Goal: Task Accomplishment & Management: Manage account settings

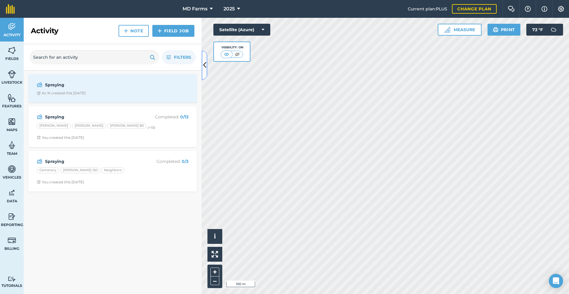
click at [206, 66] on icon at bounding box center [204, 65] width 3 height 10
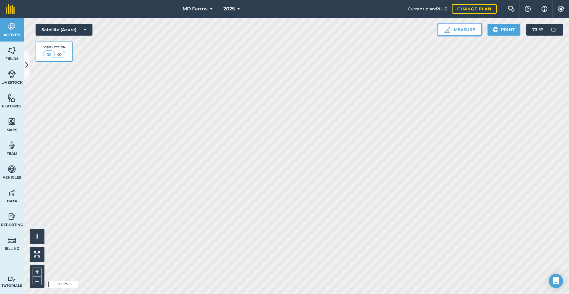
click at [470, 31] on button "Measure" at bounding box center [460, 30] width 44 height 12
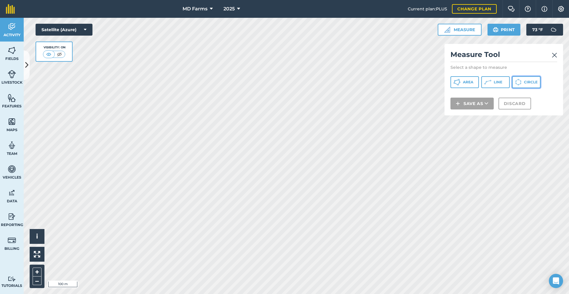
click at [535, 86] on button "Circle" at bounding box center [526, 82] width 28 height 12
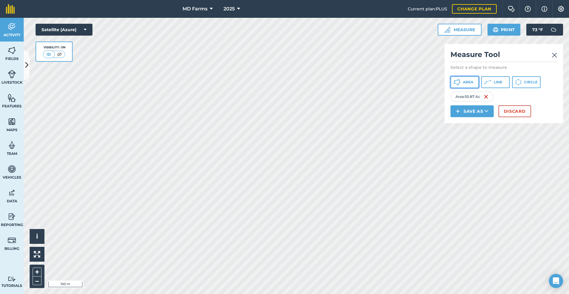
click at [471, 81] on span "Area" at bounding box center [468, 82] width 10 height 5
click at [452, 82] on button "Area" at bounding box center [465, 82] width 28 height 12
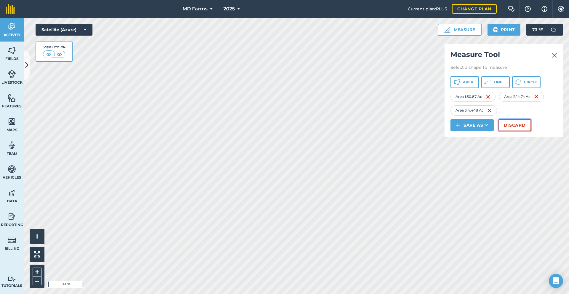
click at [526, 127] on button "Discard" at bounding box center [515, 125] width 33 height 12
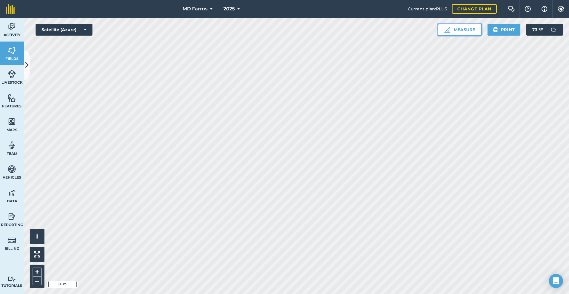
click at [448, 26] on button "Measure" at bounding box center [460, 30] width 44 height 12
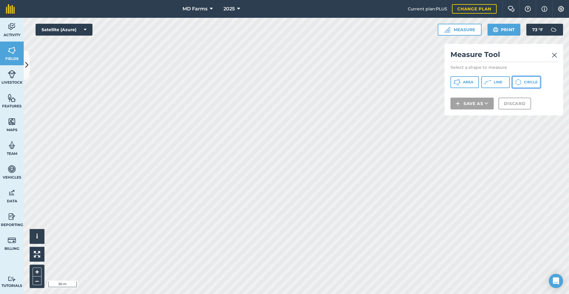
click at [515, 84] on button "Circle" at bounding box center [526, 82] width 28 height 12
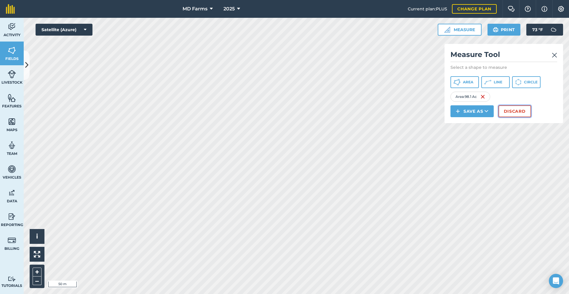
click at [519, 107] on button "Discard" at bounding box center [515, 111] width 33 height 12
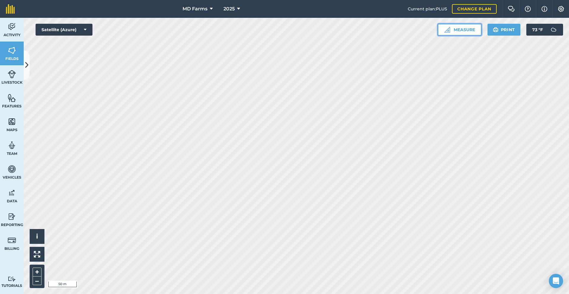
click at [450, 26] on button "Measure" at bounding box center [460, 30] width 44 height 12
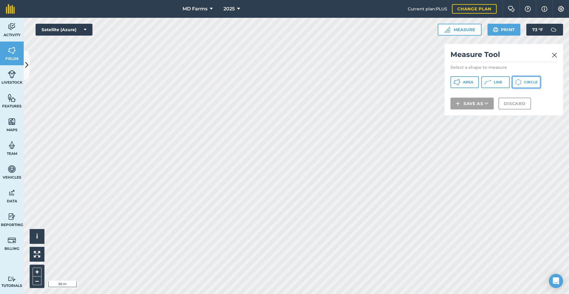
click at [518, 81] on icon at bounding box center [518, 82] width 7 height 7
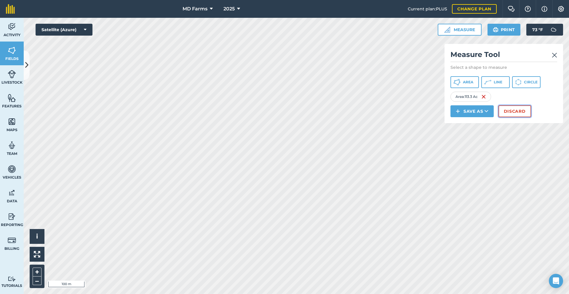
click at [501, 112] on button "Discard" at bounding box center [515, 111] width 33 height 12
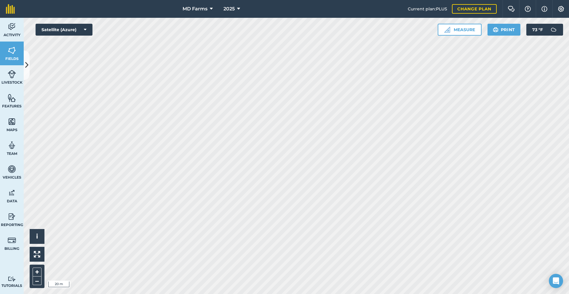
click at [364, 0] on html "MD Farms 2025 Current plan : PLUS Change plan Farm Chat Help Info Settings MD F…" at bounding box center [284, 147] width 569 height 294
click at [26, 69] on icon at bounding box center [26, 65] width 3 height 10
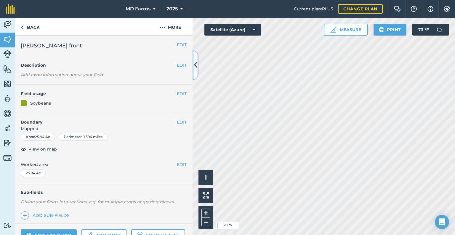
click at [193, 61] on button at bounding box center [196, 65] width 6 height 30
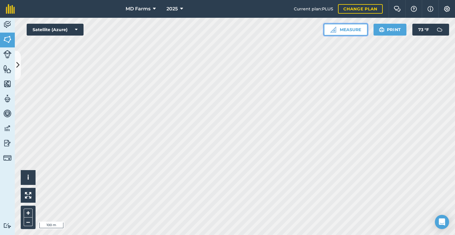
click at [340, 34] on button "Measure" at bounding box center [346, 30] width 44 height 12
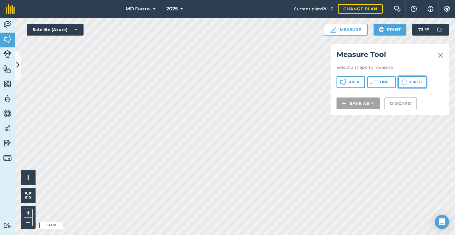
click at [411, 85] on button "Circle" at bounding box center [412, 82] width 28 height 12
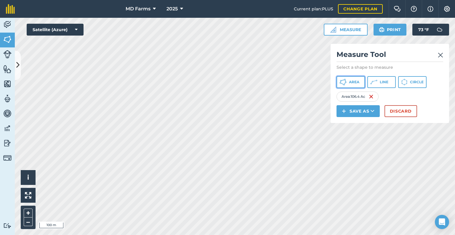
click at [349, 85] on button "Area" at bounding box center [351, 82] width 28 height 12
click at [342, 87] on button "Area" at bounding box center [351, 82] width 28 height 12
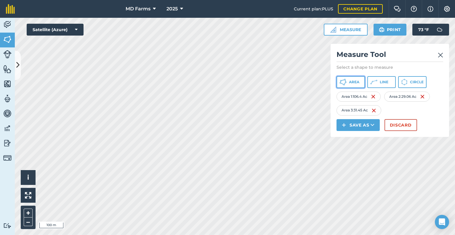
click at [364, 84] on button "Area" at bounding box center [351, 82] width 28 height 12
click at [356, 86] on button "Area" at bounding box center [351, 82] width 28 height 12
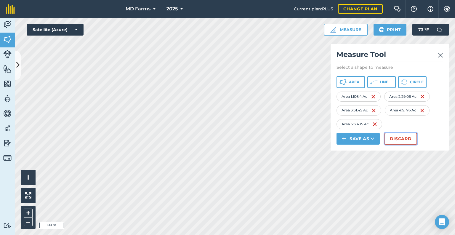
click at [405, 141] on button "Discard" at bounding box center [401, 139] width 33 height 12
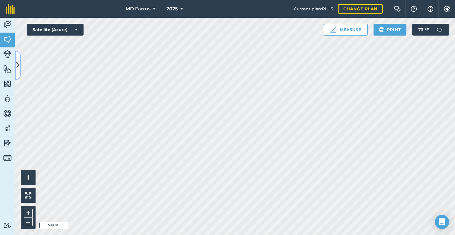
click at [19, 64] on icon at bounding box center [17, 65] width 3 height 10
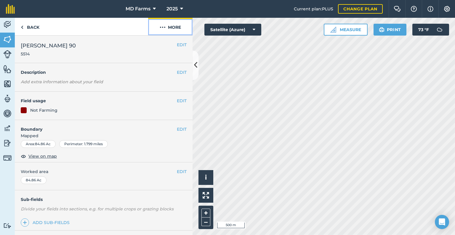
click at [161, 29] on img at bounding box center [163, 27] width 6 height 7
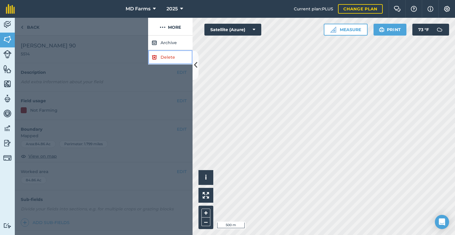
click at [161, 56] on link "Delete" at bounding box center [170, 57] width 44 height 15
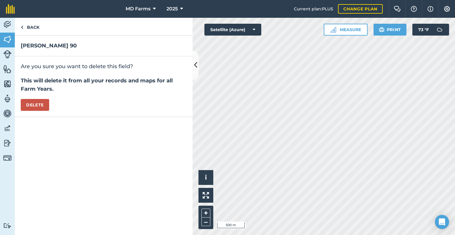
click at [40, 98] on div "Are you sure you want to delete this field? This will delete it from all your r…" at bounding box center [104, 86] width 178 height 61
click at [39, 102] on button "Delete" at bounding box center [35, 105] width 28 height 12
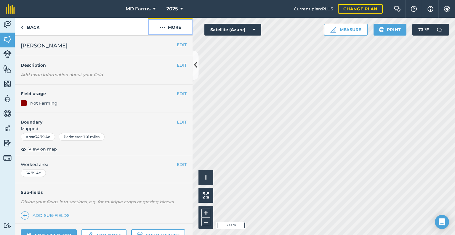
click at [162, 26] on img at bounding box center [163, 27] width 6 height 7
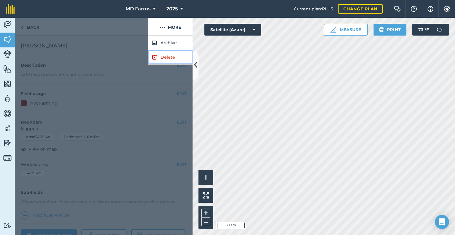
click at [157, 54] on img at bounding box center [154, 57] width 5 height 7
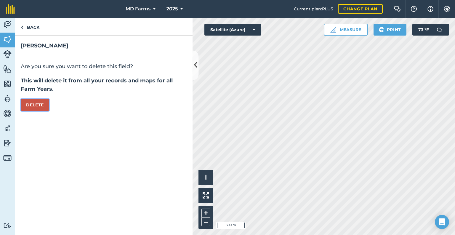
click at [38, 106] on button "Delete" at bounding box center [35, 105] width 28 height 12
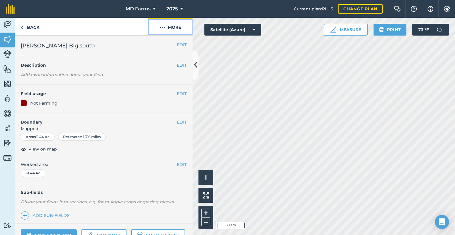
click at [173, 31] on button "More" at bounding box center [170, 26] width 44 height 17
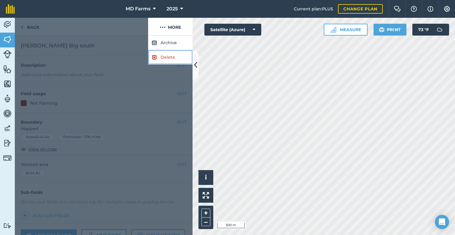
click at [154, 60] on img at bounding box center [154, 57] width 5 height 7
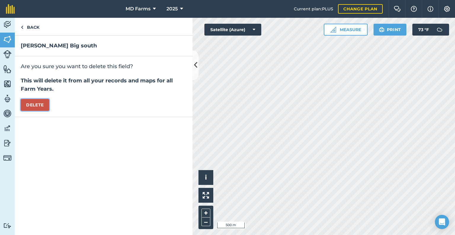
click at [45, 106] on button "Delete" at bounding box center [35, 105] width 28 height 12
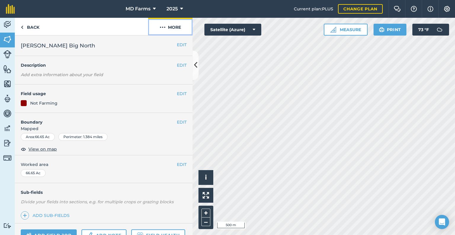
click at [170, 28] on button "More" at bounding box center [170, 26] width 44 height 17
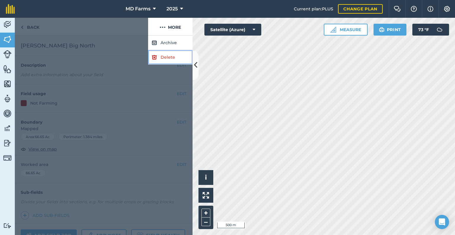
click at [165, 56] on link "Delete" at bounding box center [170, 57] width 44 height 15
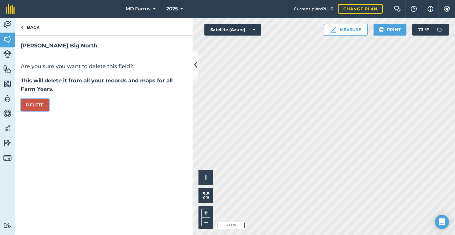
click at [25, 108] on button "Delete" at bounding box center [35, 105] width 28 height 12
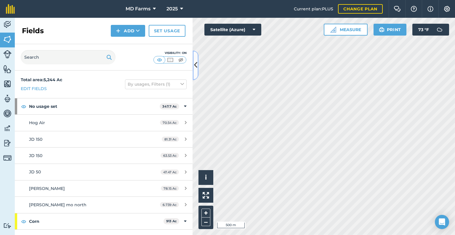
click at [196, 75] on button at bounding box center [196, 65] width 6 height 30
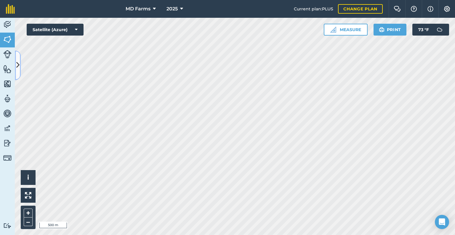
click at [16, 61] on icon at bounding box center [17, 65] width 3 height 10
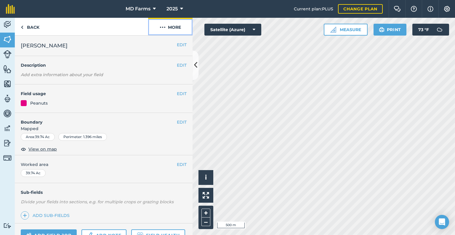
click at [163, 28] on img at bounding box center [163, 27] width 6 height 7
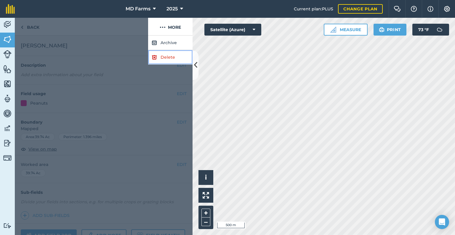
click at [162, 56] on link "Delete" at bounding box center [170, 57] width 44 height 15
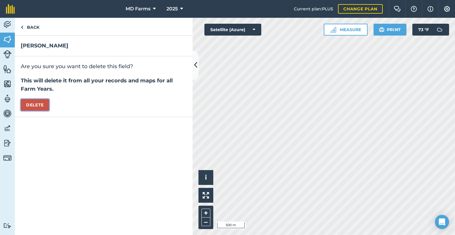
click at [28, 106] on button "Delete" at bounding box center [35, 105] width 28 height 12
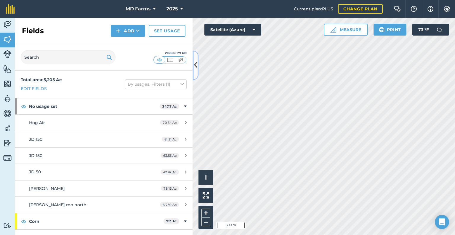
click at [195, 63] on icon at bounding box center [195, 65] width 3 height 10
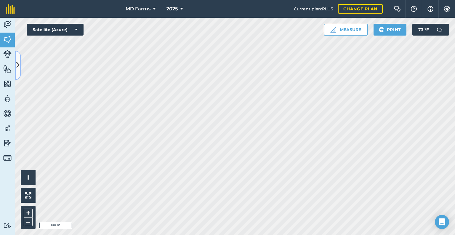
click at [17, 60] on icon at bounding box center [17, 65] width 3 height 10
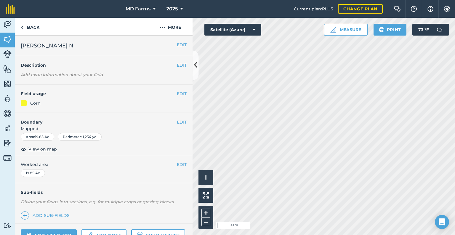
click at [72, 104] on div "Corn" at bounding box center [104, 103] width 166 height 7
click at [24, 106] on div at bounding box center [24, 103] width 6 height 6
click at [178, 9] on button "2025" at bounding box center [174, 9] width 21 height 18
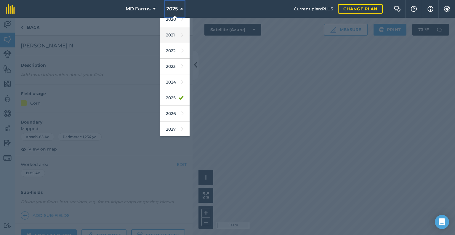
scroll to position [53, 0]
click at [176, 114] on link "2026" at bounding box center [175, 114] width 30 height 16
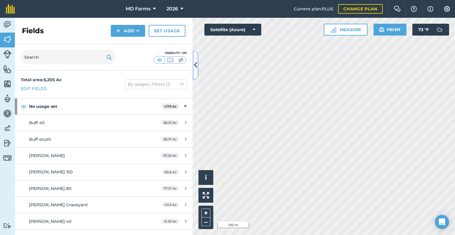
click at [197, 66] on button at bounding box center [196, 65] width 6 height 30
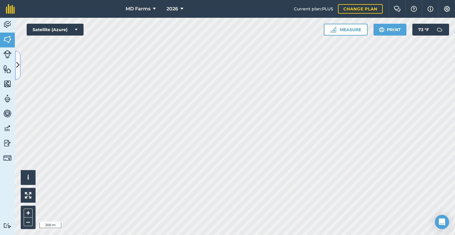
click at [20, 66] on button at bounding box center [18, 65] width 6 height 30
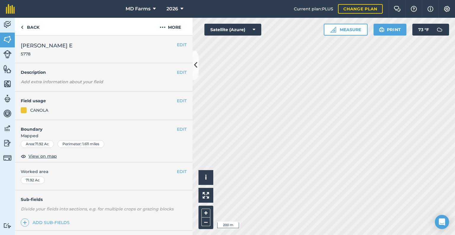
click at [40, 109] on div "CANOLA" at bounding box center [39, 110] width 18 height 7
click at [177, 101] on button "EDIT" at bounding box center [182, 101] width 10 height 7
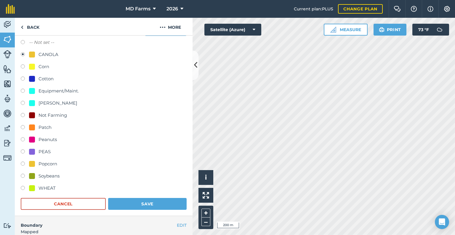
scroll to position [47, 0]
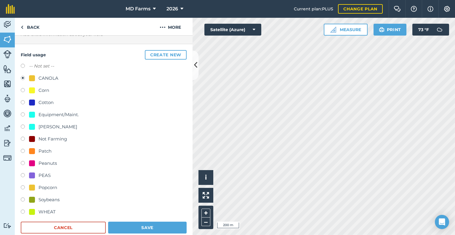
click at [22, 101] on label at bounding box center [25, 103] width 8 height 6
radio input "true"
radio input "false"
click at [158, 225] on button "Save" at bounding box center [147, 228] width 79 height 12
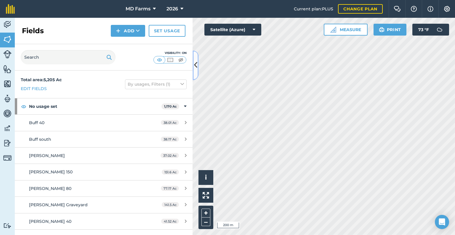
click at [197, 66] on icon at bounding box center [195, 65] width 3 height 10
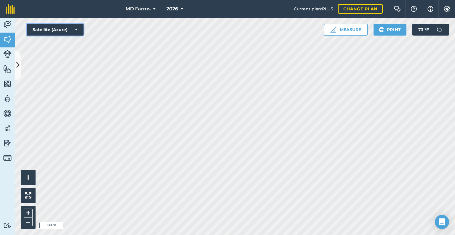
click at [52, 26] on button "Satellite (Azure)" at bounding box center [55, 30] width 57 height 12
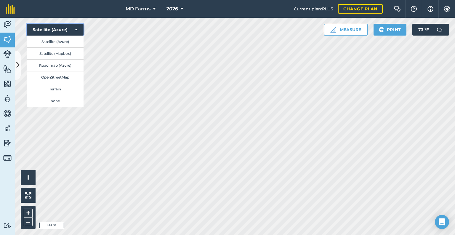
click at [53, 27] on button "Satellite (Azure)" at bounding box center [55, 30] width 57 height 12
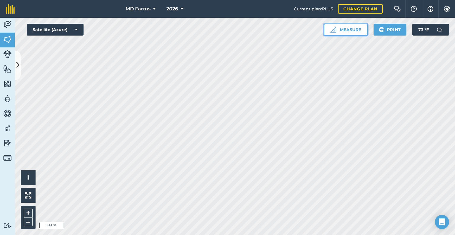
click at [336, 31] on button "Measure" at bounding box center [346, 30] width 44 height 12
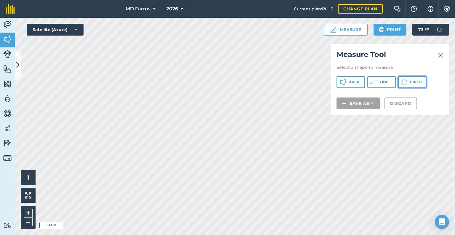
click at [402, 82] on icon at bounding box center [404, 82] width 7 height 7
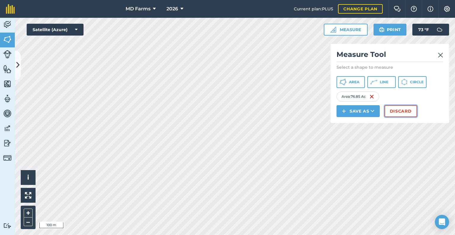
click at [388, 109] on button "Discard" at bounding box center [401, 111] width 33 height 12
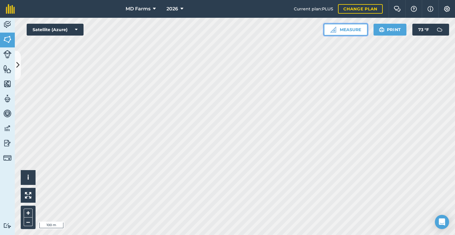
click at [343, 28] on button "Measure" at bounding box center [346, 30] width 44 height 12
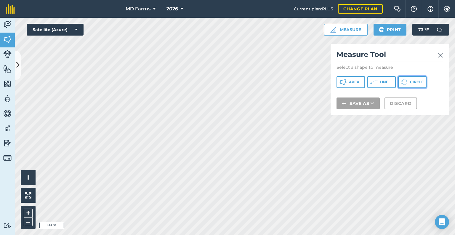
click at [403, 82] on icon at bounding box center [404, 82] width 7 height 7
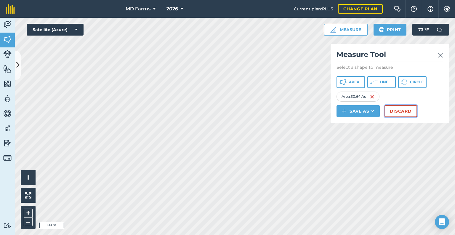
drag, startPoint x: 339, startPoint y: 86, endPoint x: 389, endPoint y: 115, distance: 57.7
click at [389, 115] on button "Discard" at bounding box center [401, 111] width 33 height 12
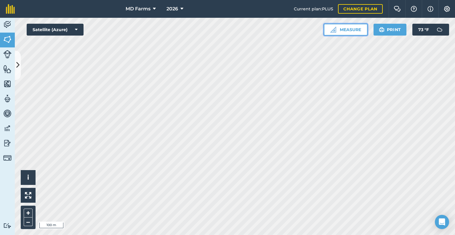
click at [339, 30] on button "Measure" at bounding box center [346, 30] width 44 height 12
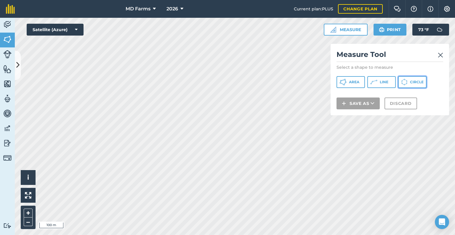
click at [403, 83] on icon at bounding box center [404, 82] width 7 height 7
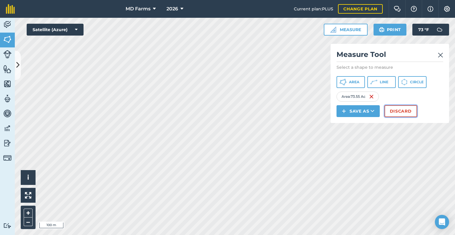
click at [391, 111] on button "Discard" at bounding box center [401, 111] width 33 height 12
